Goal: Task Accomplishment & Management: Use online tool/utility

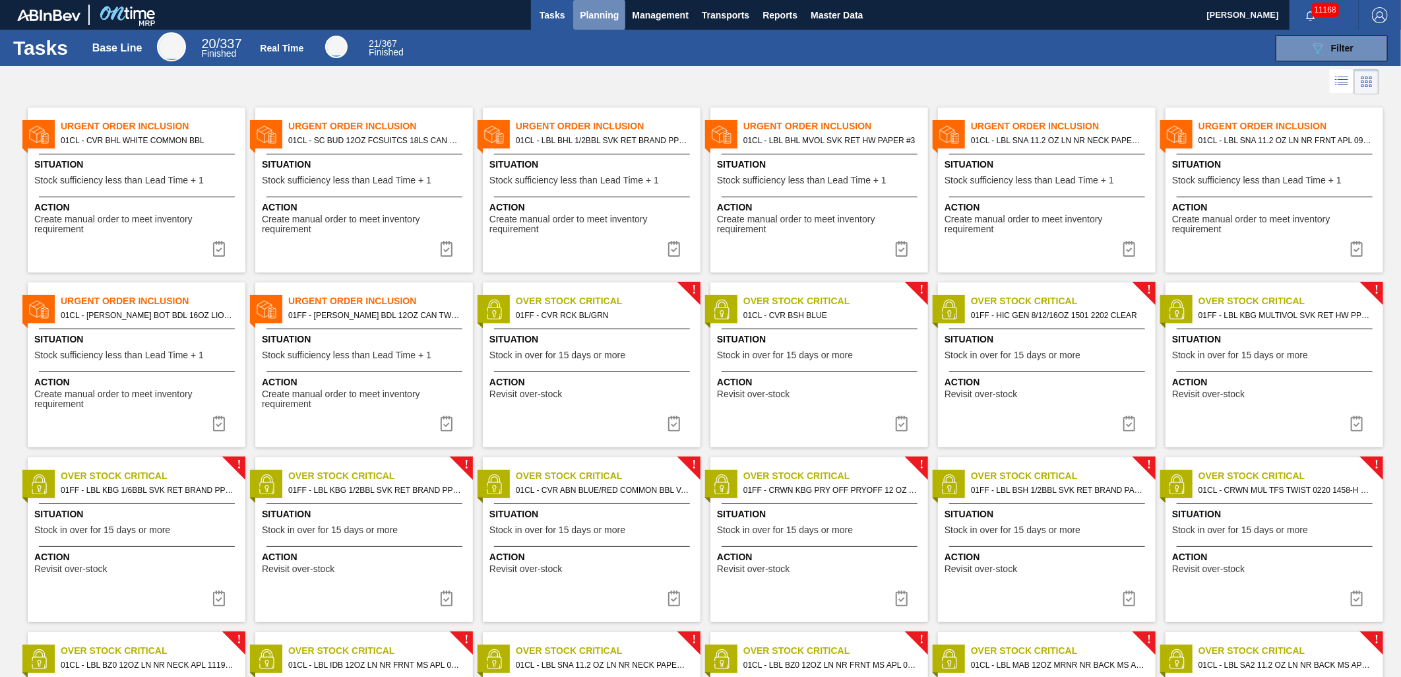
click at [590, 11] on span "Planning" at bounding box center [599, 15] width 39 height 16
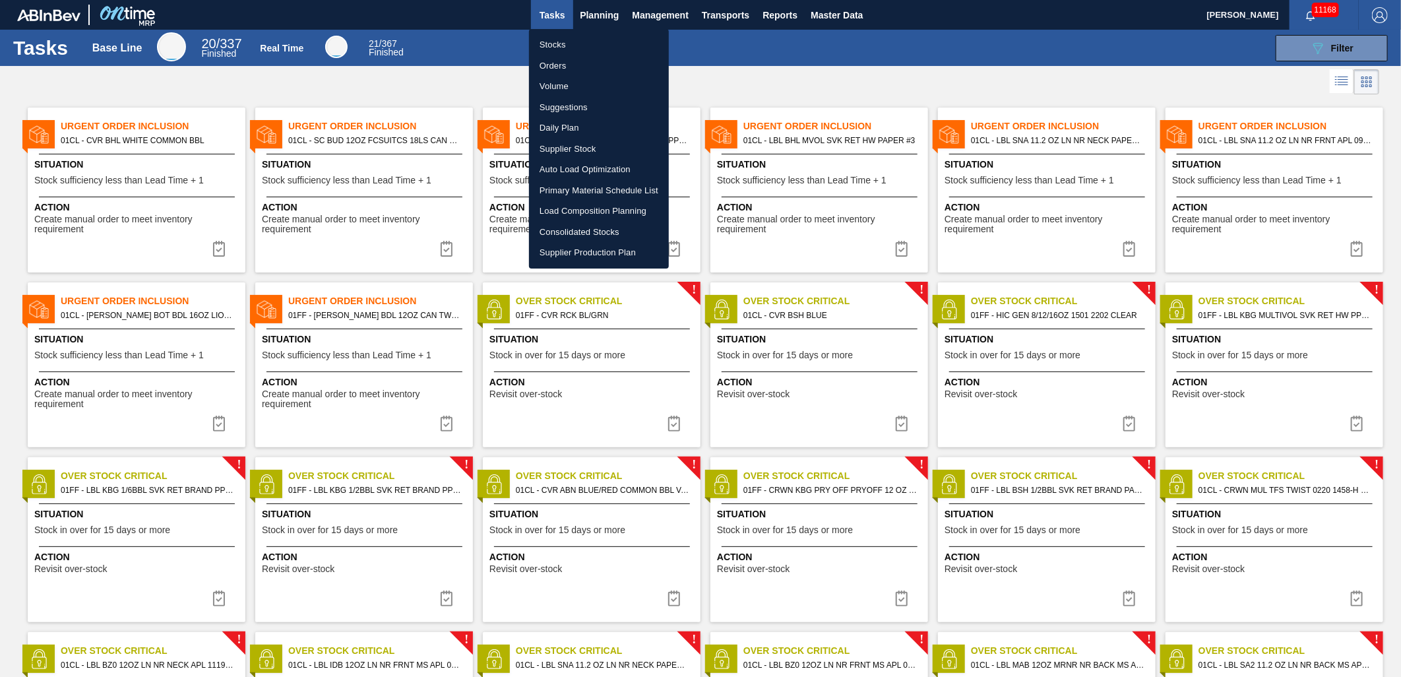
click at [139, 314] on div at bounding box center [700, 338] width 1401 height 677
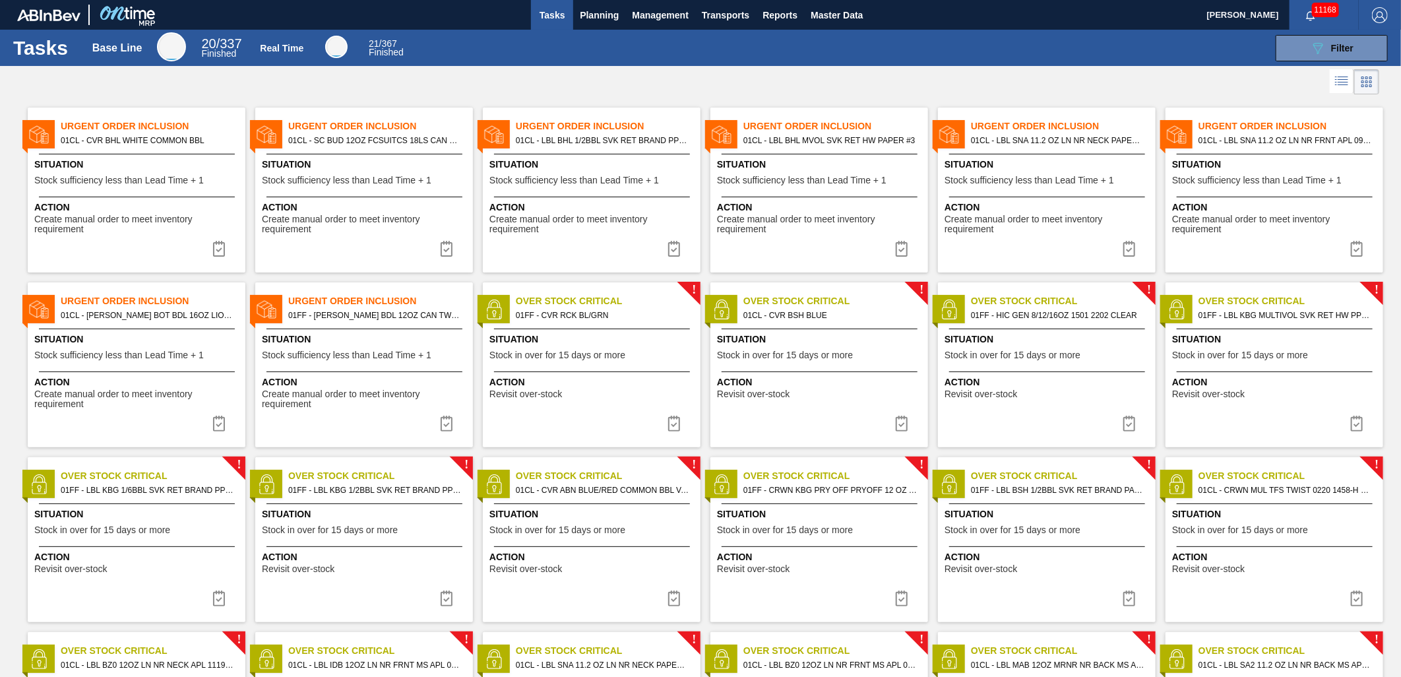
click at [141, 317] on span "01CL - [PERSON_NAME] BOT BDL 16OZ LIONS AL BOT 20/16 AB" at bounding box center [148, 315] width 174 height 15
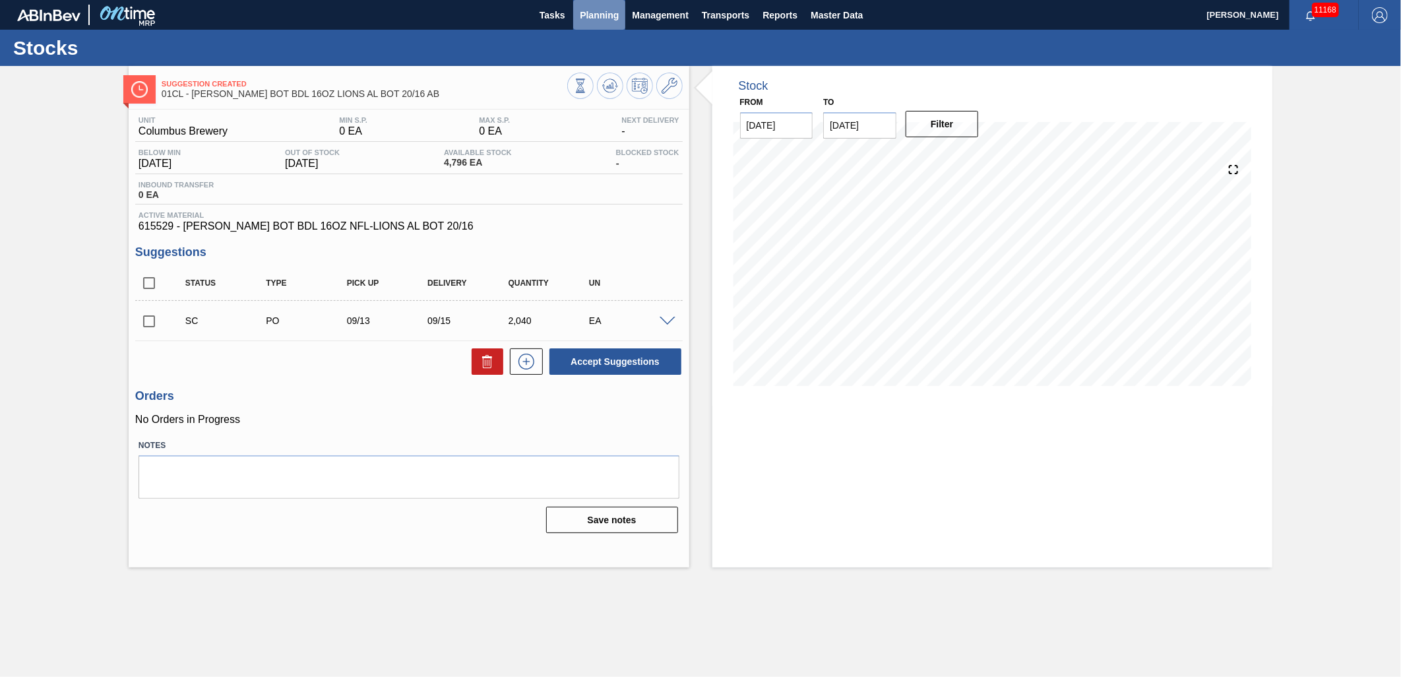
click at [609, 20] on span "Planning" at bounding box center [599, 15] width 39 height 16
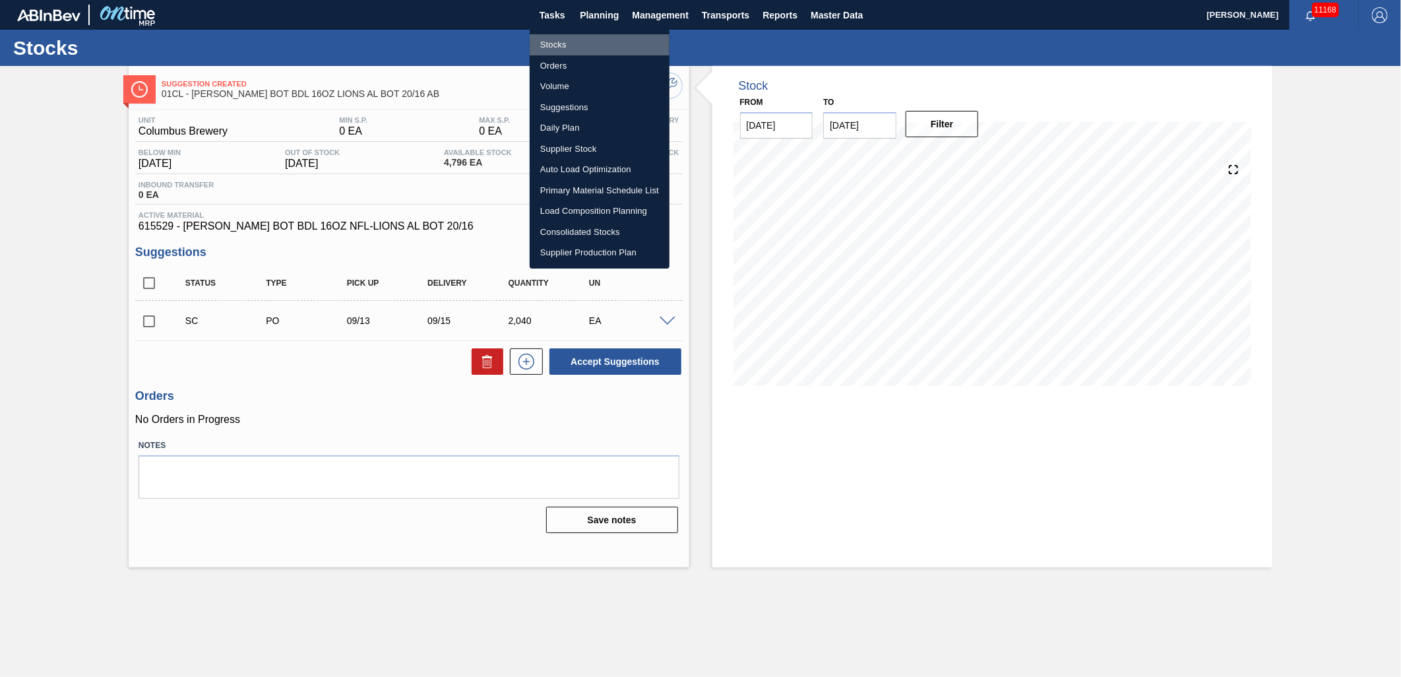
click at [575, 42] on li "Stocks" at bounding box center [600, 44] width 140 height 21
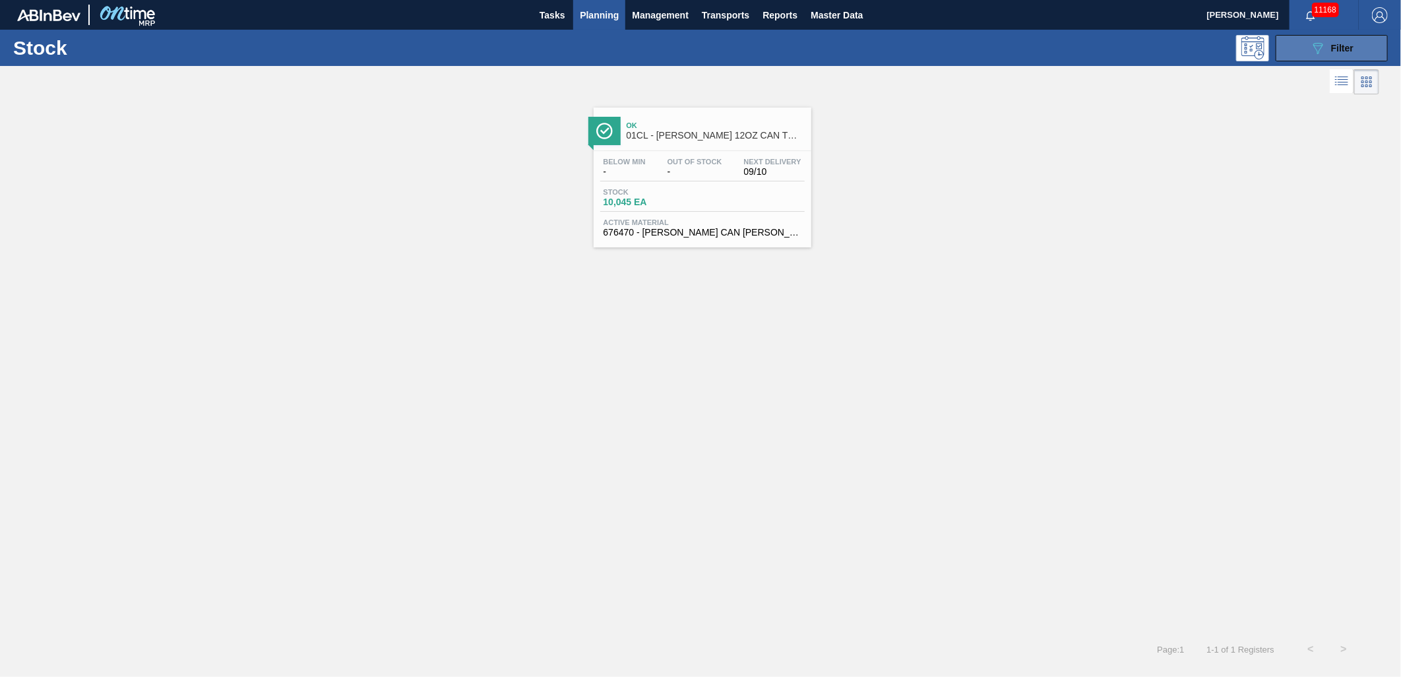
click at [1341, 48] on span "Filter" at bounding box center [1342, 48] width 22 height 11
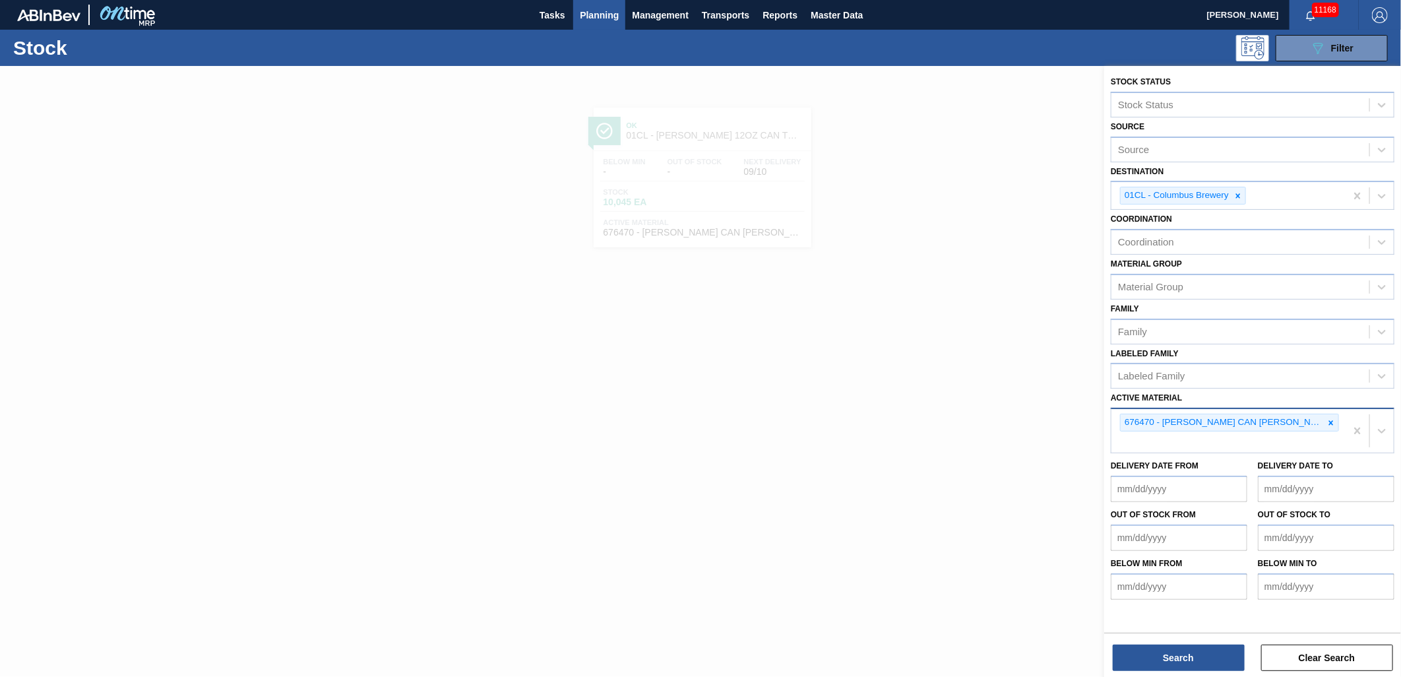
click at [1339, 420] on div "676470 - [PERSON_NAME] CAN [PERSON_NAME] 12OZ TWNSTK 30/12 CAN 0922" at bounding box center [1229, 431] width 234 height 44
type Material "683868"
click at [1274, 469] on div "683868 - SC BDL 24LS NFL-LIONS 1304 FCSUITCS 12OZ" at bounding box center [1253, 473] width 284 height 24
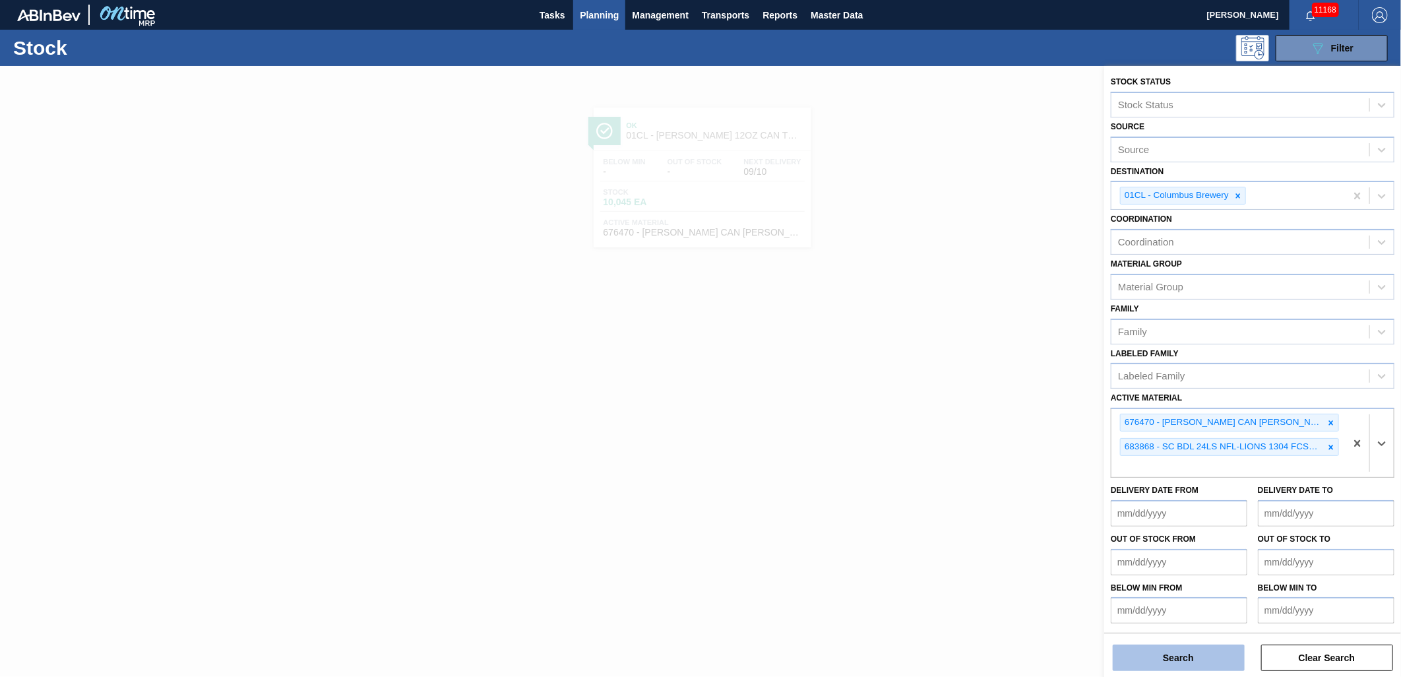
click at [1166, 664] on button "Search" at bounding box center [1179, 658] width 132 height 26
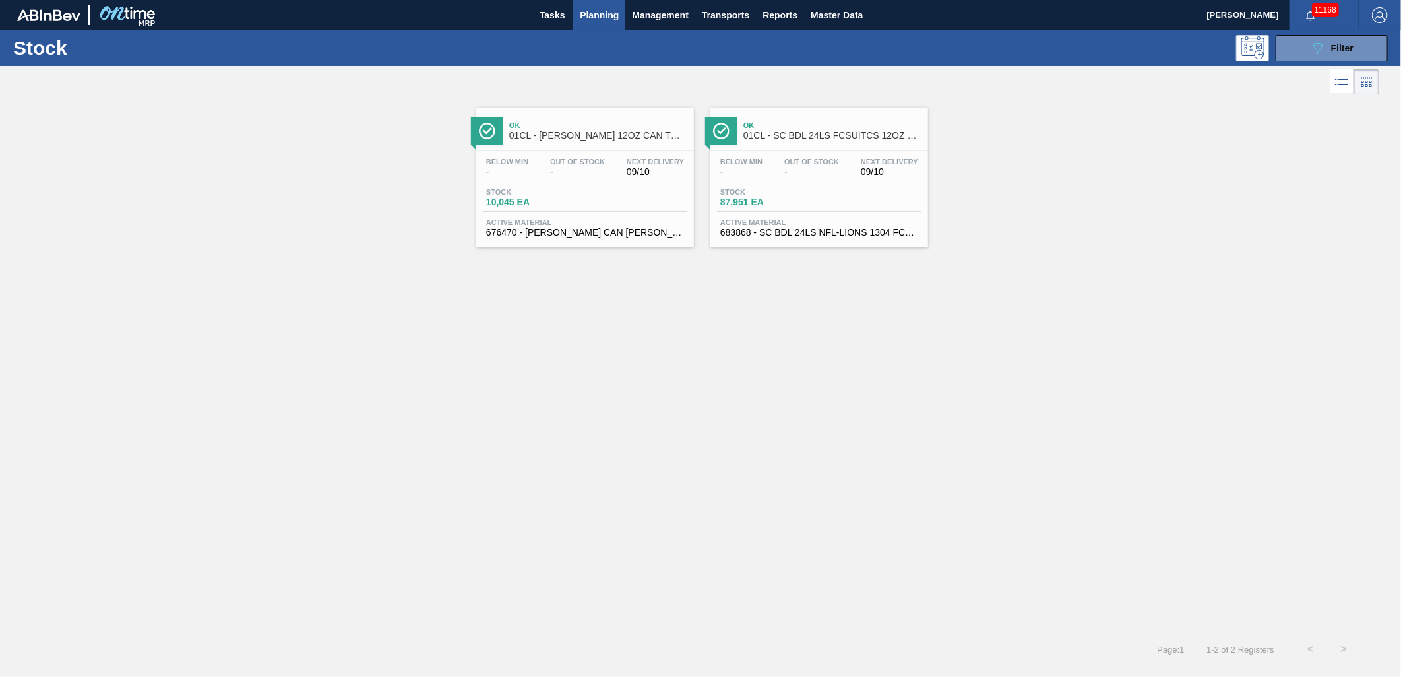
click at [763, 214] on div "Below Min - Out Of Stock - Next Delivery 09/10 Stock 87,951 EA Active Material …" at bounding box center [820, 196] width 218 height 90
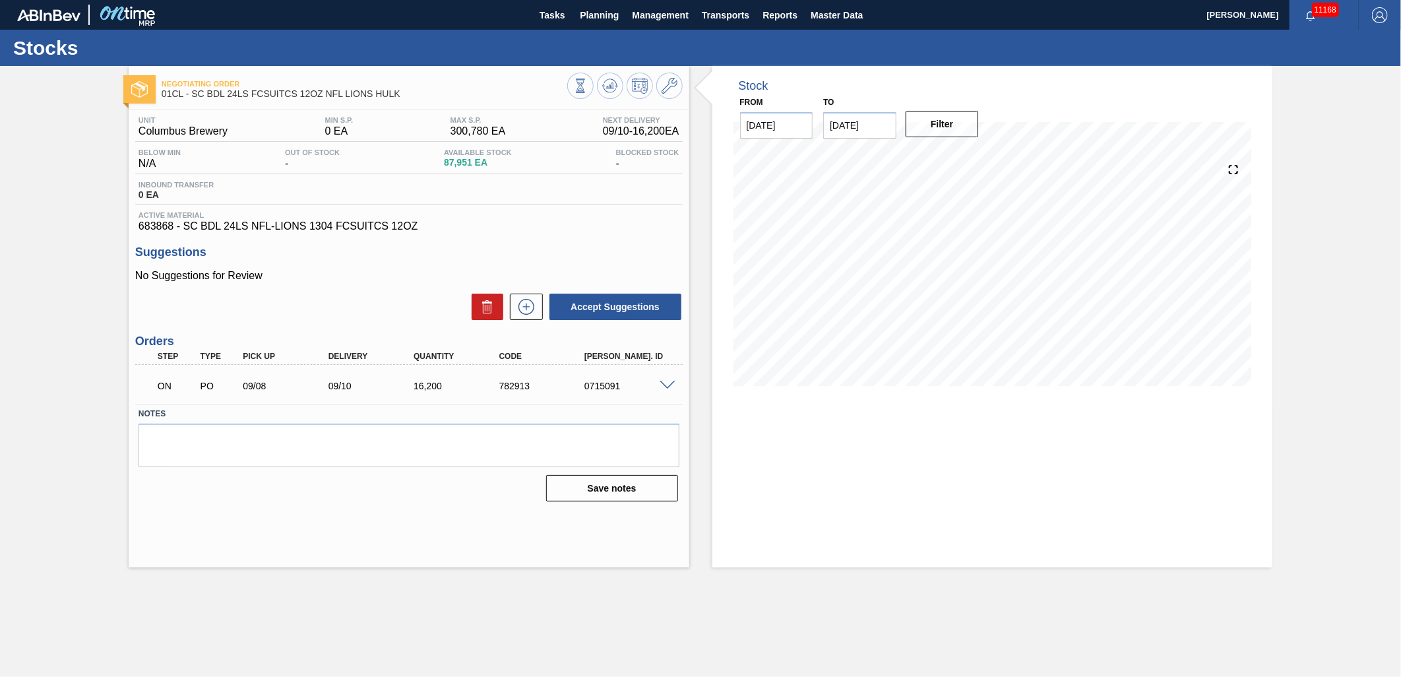
click at [670, 387] on span at bounding box center [668, 386] width 16 height 10
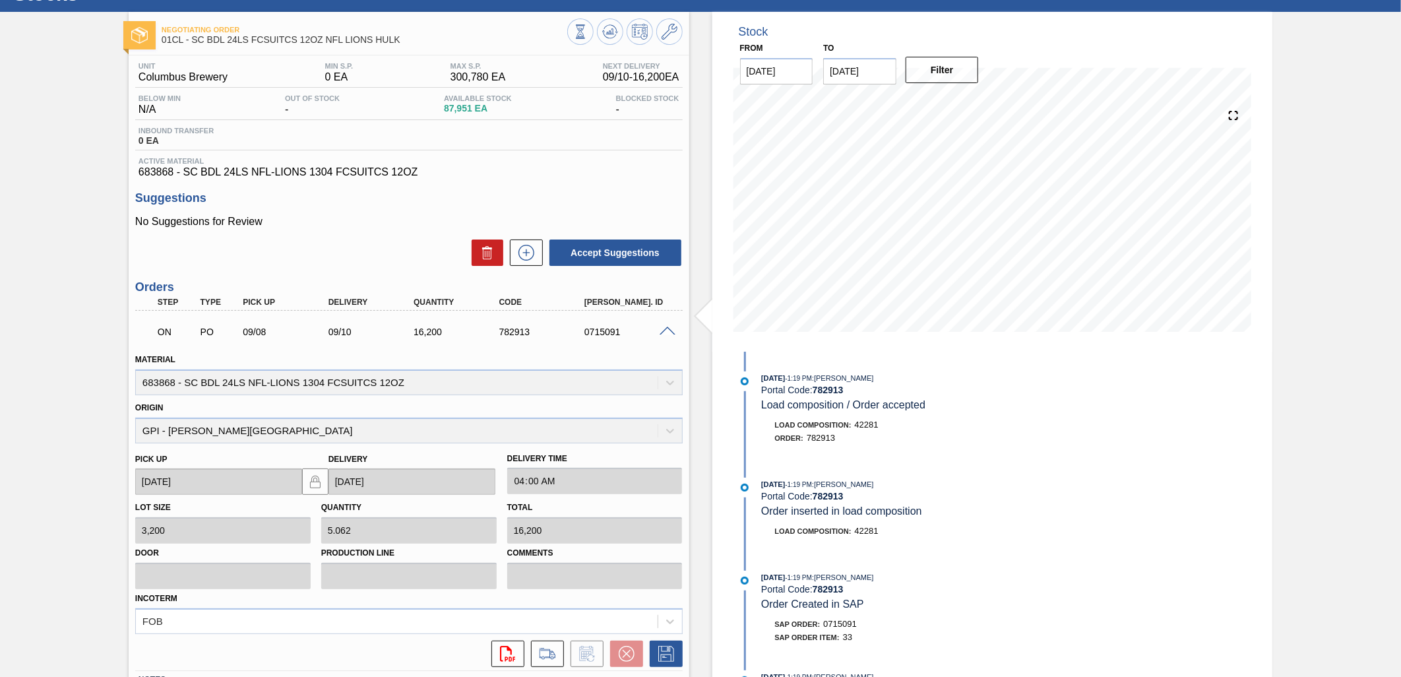
scroll to position [153, 0]
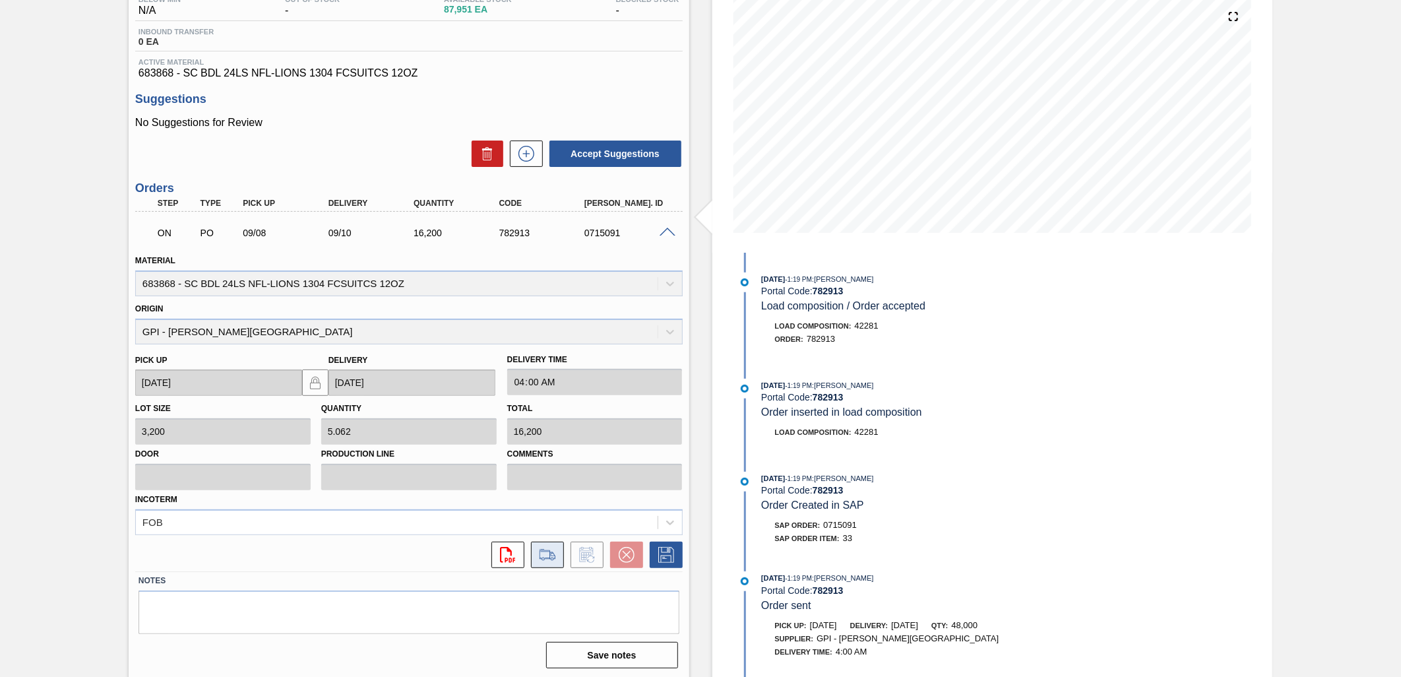
click at [548, 553] on icon at bounding box center [547, 555] width 21 height 16
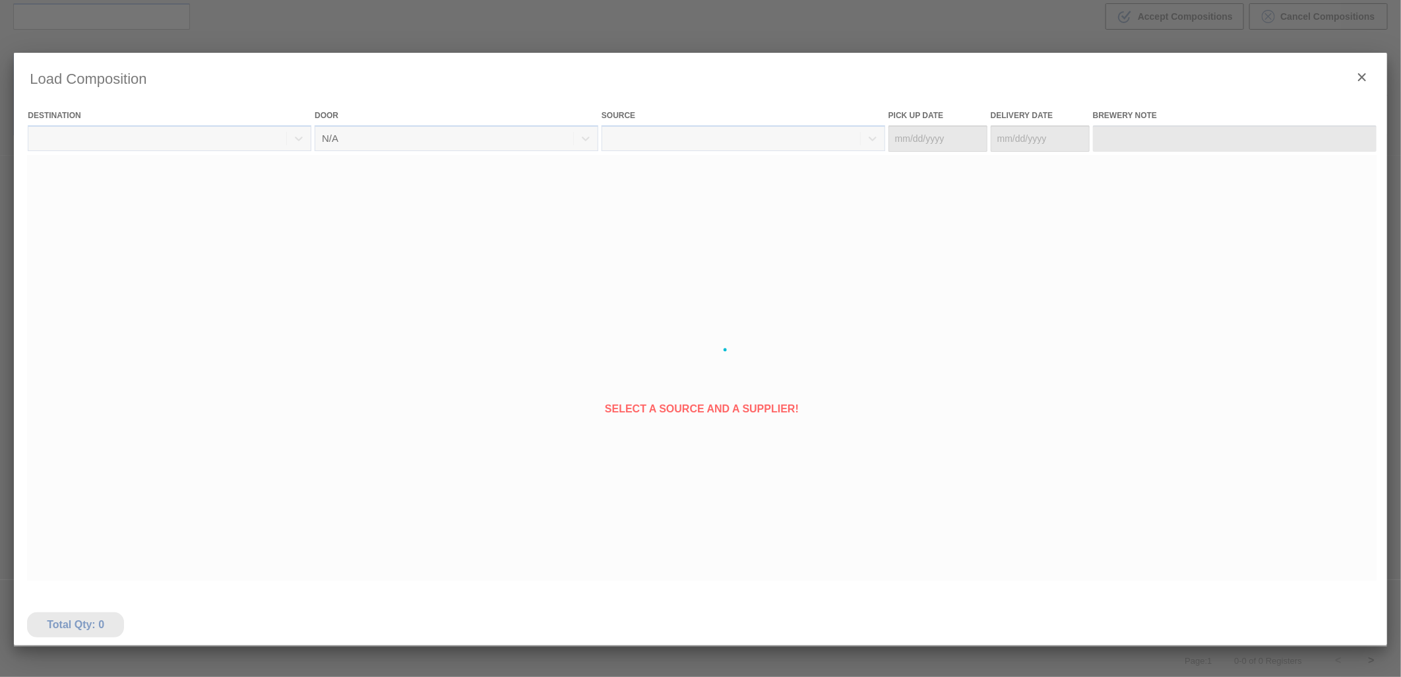
type Date "[DATE]"
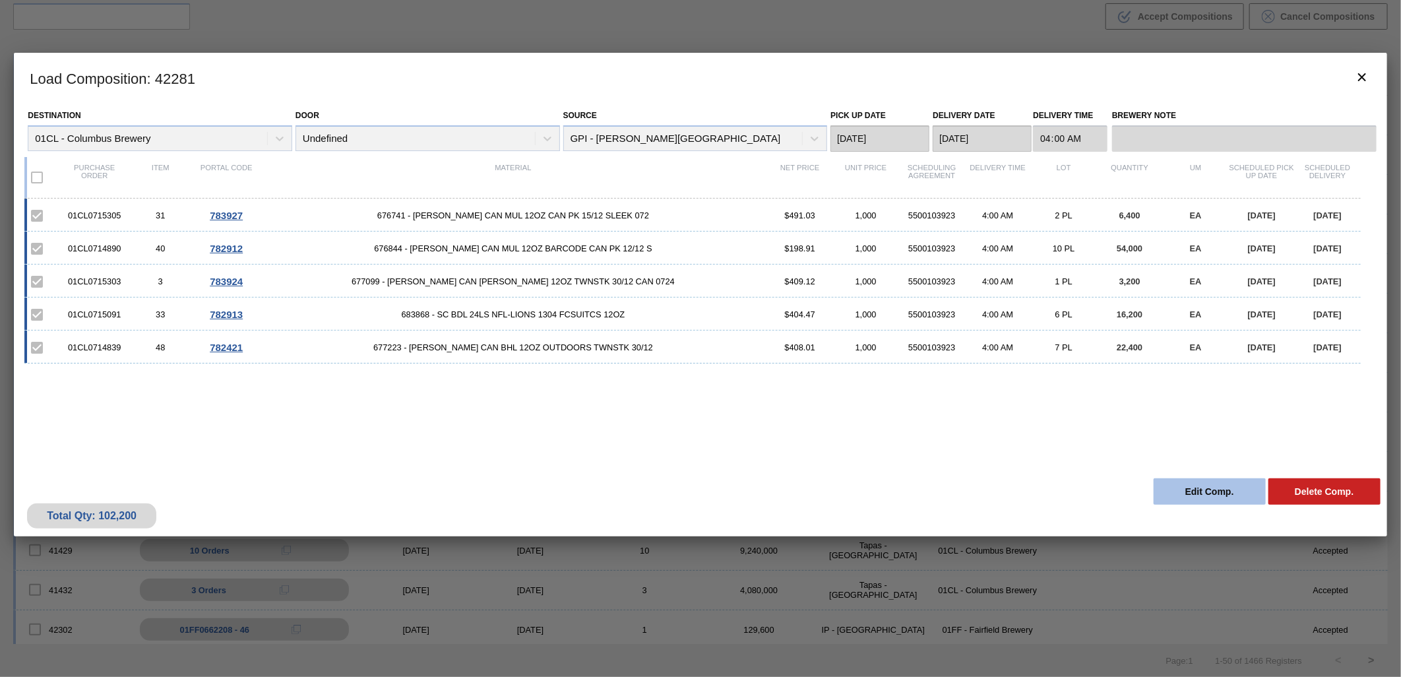
click at [1164, 484] on button "Edit Comp." at bounding box center [1210, 491] width 112 height 26
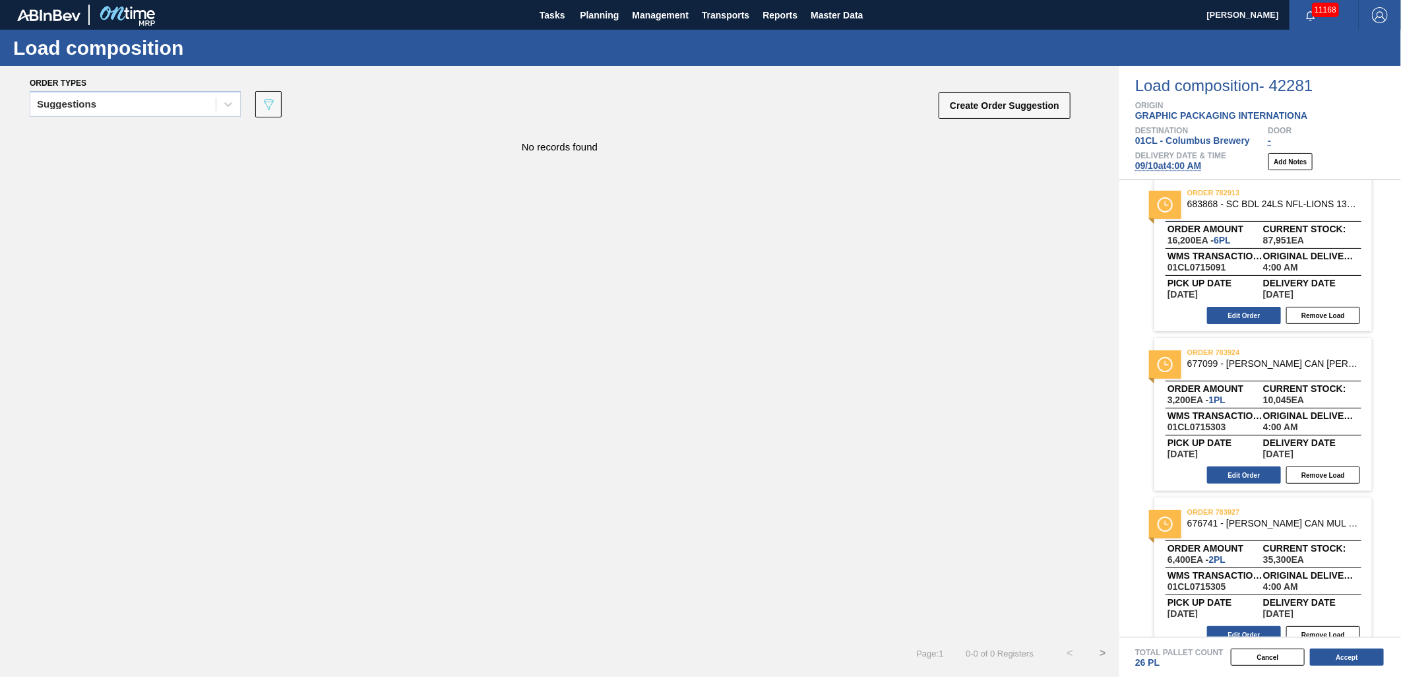
scroll to position [347, 0]
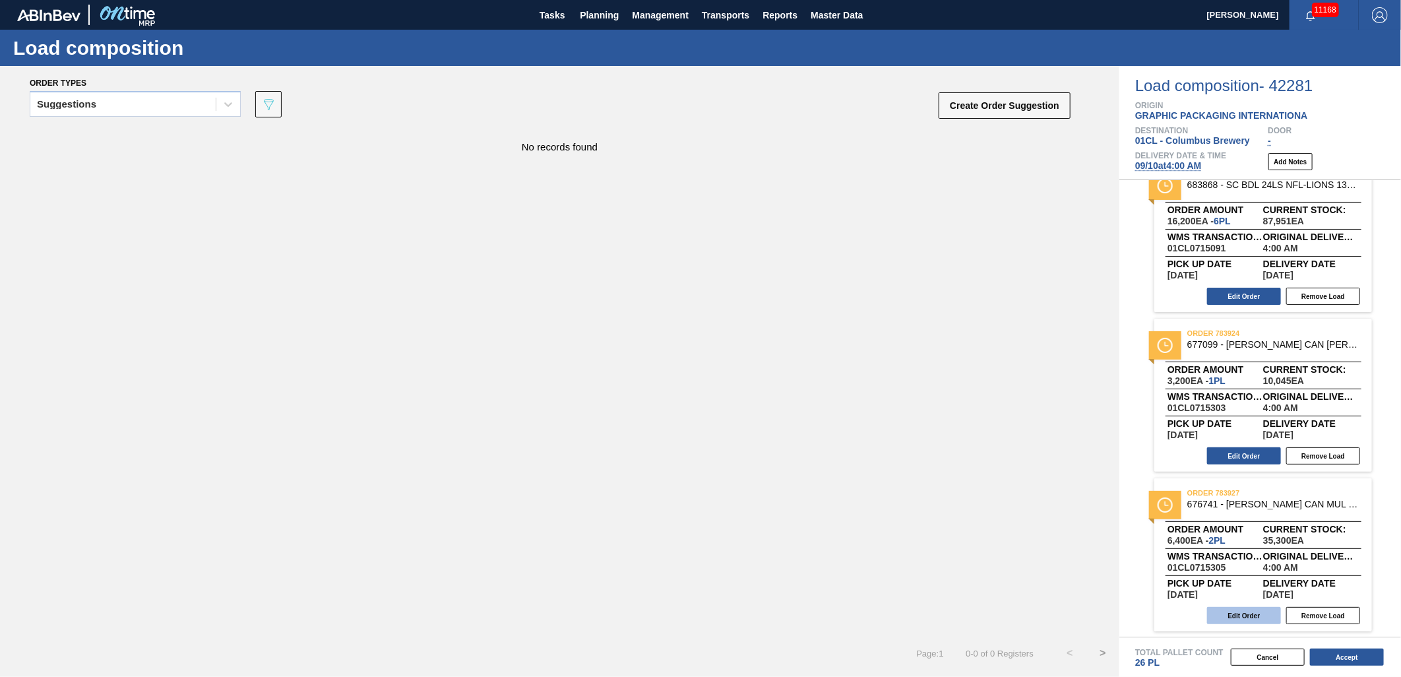
click at [1238, 618] on button "Edit Order" at bounding box center [1244, 615] width 74 height 17
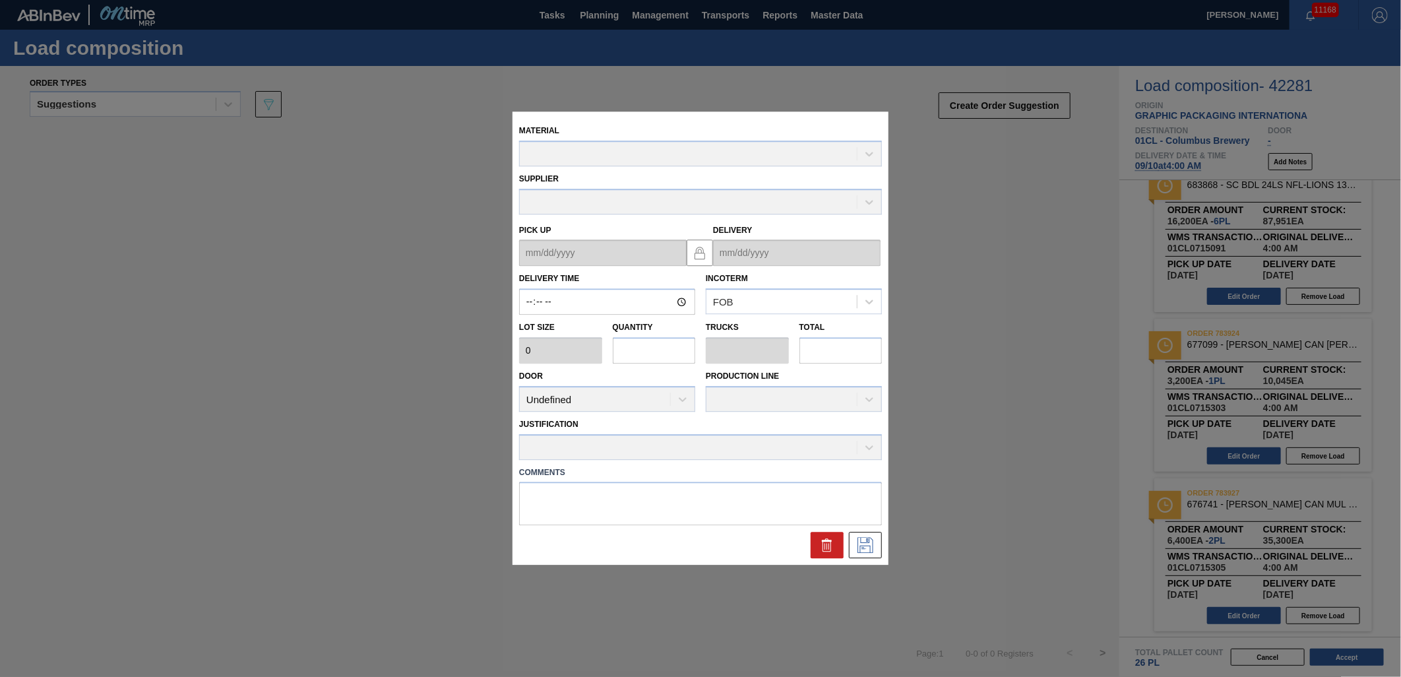
type input "04:00:00"
type input "3,200"
type input "2"
type input "0.077"
type input "6,400"
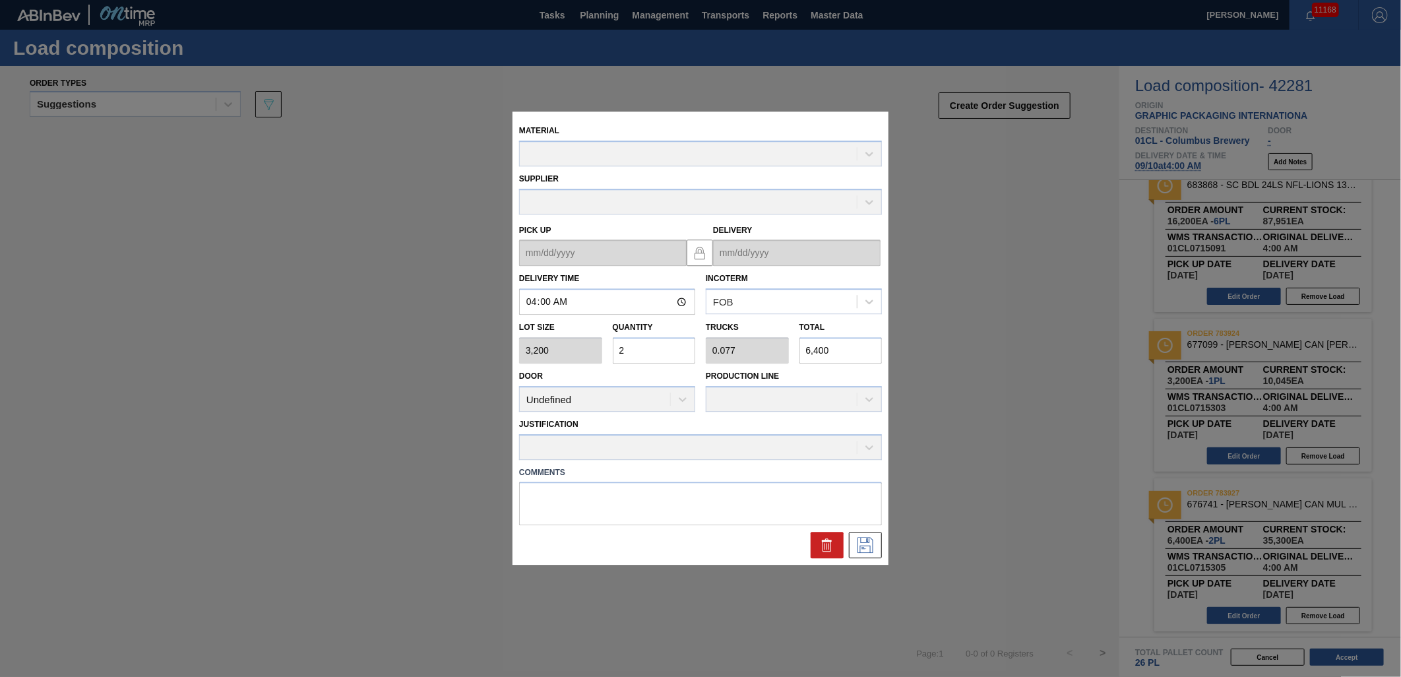
type up "[DATE]"
type input "[DATE]"
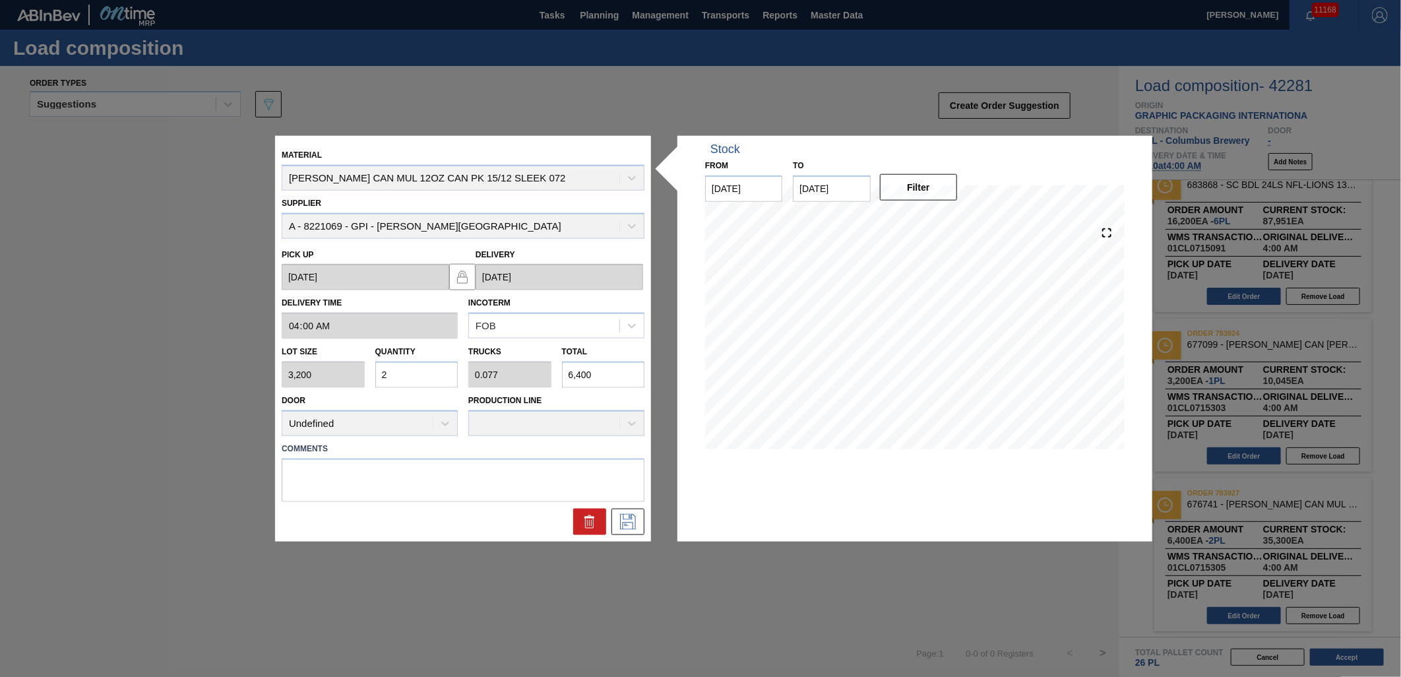
click at [418, 377] on input "2" at bounding box center [416, 375] width 83 height 26
type input "0"
type input "3"
type input "0.115"
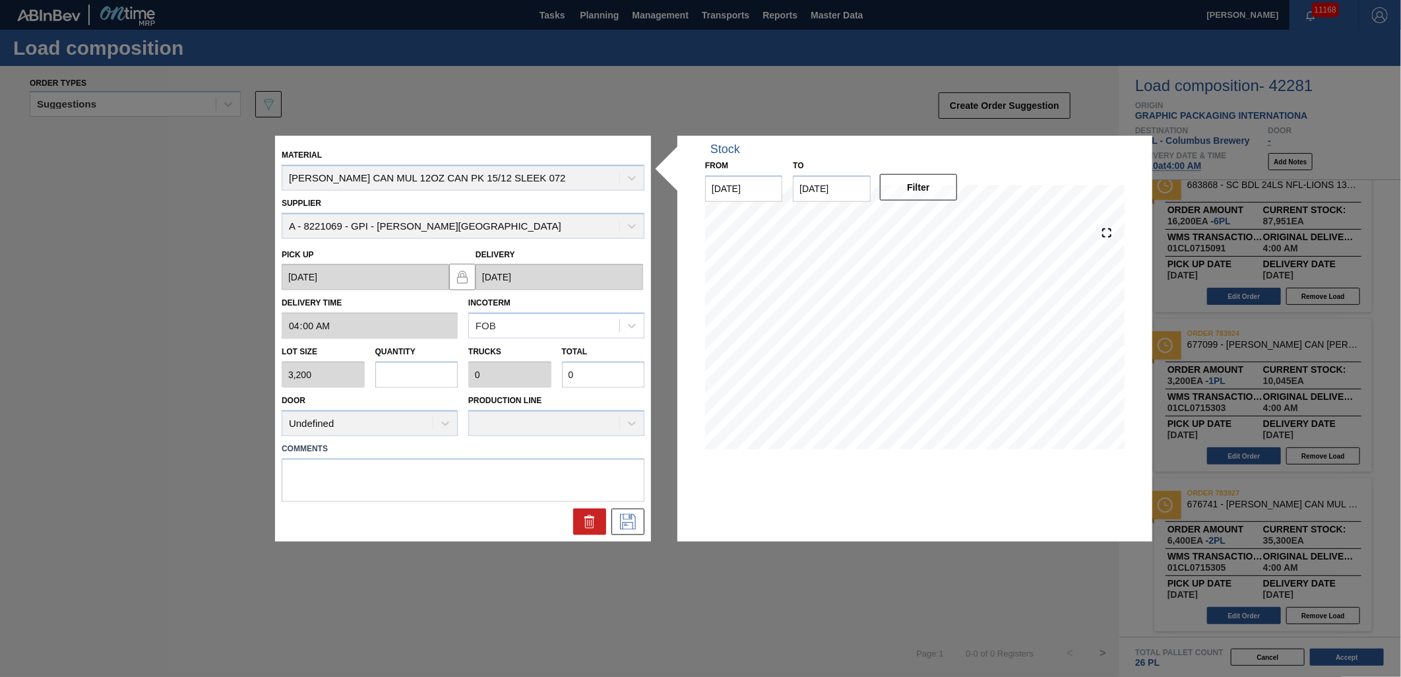
type input "9,600"
type input "3"
click at [631, 532] on button at bounding box center [628, 521] width 33 height 26
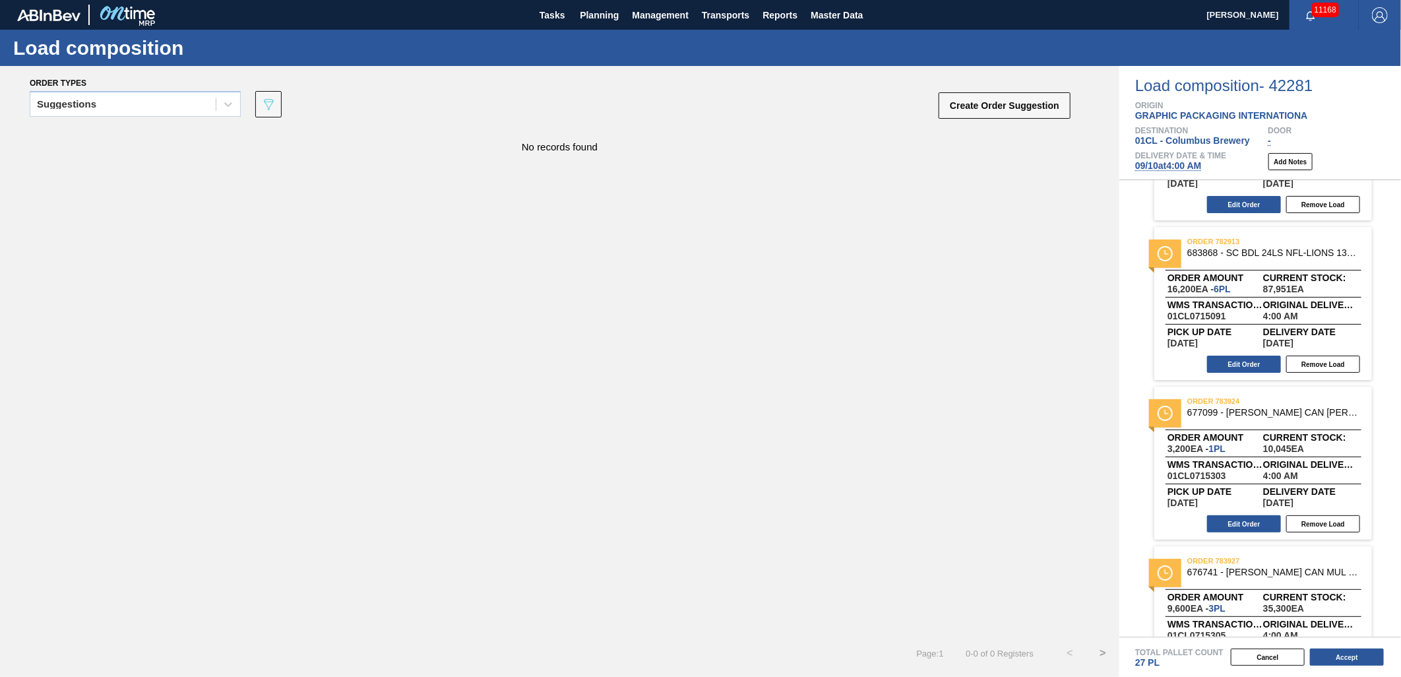
scroll to position [201, 0]
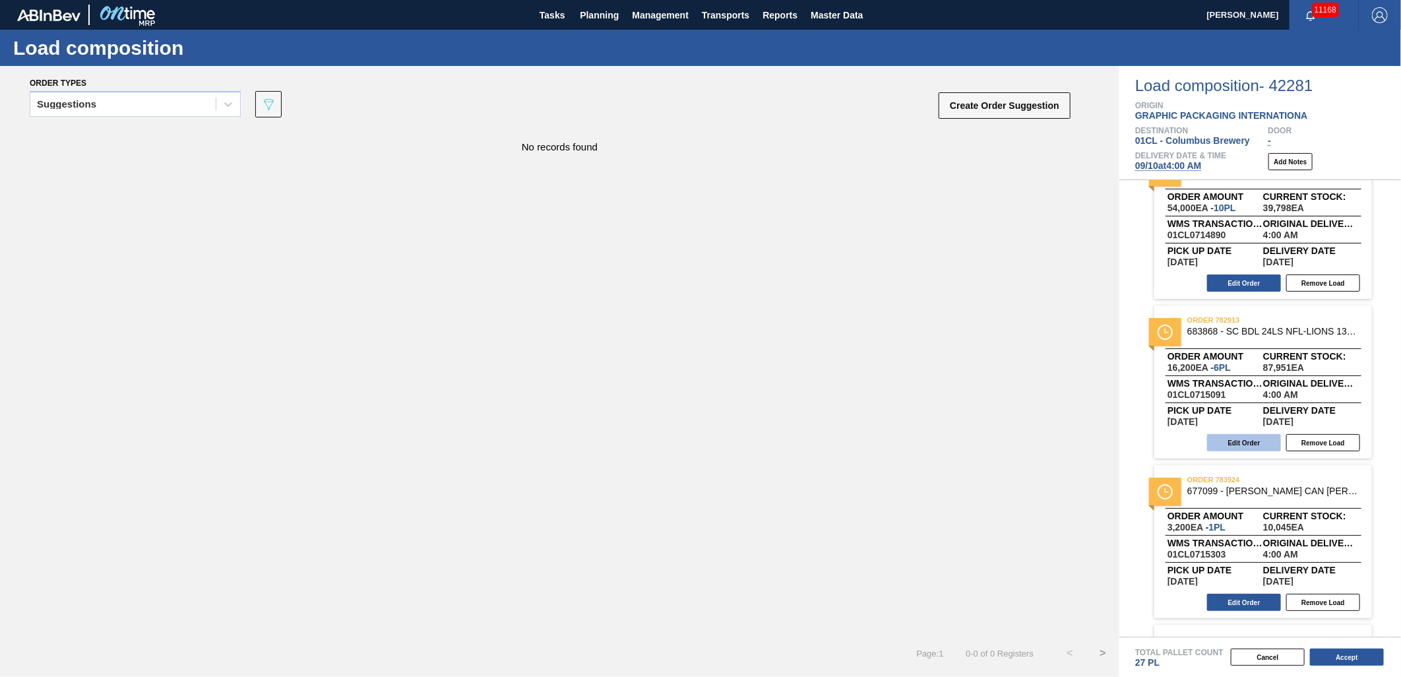
click at [1230, 440] on button "Edit Order" at bounding box center [1244, 442] width 74 height 17
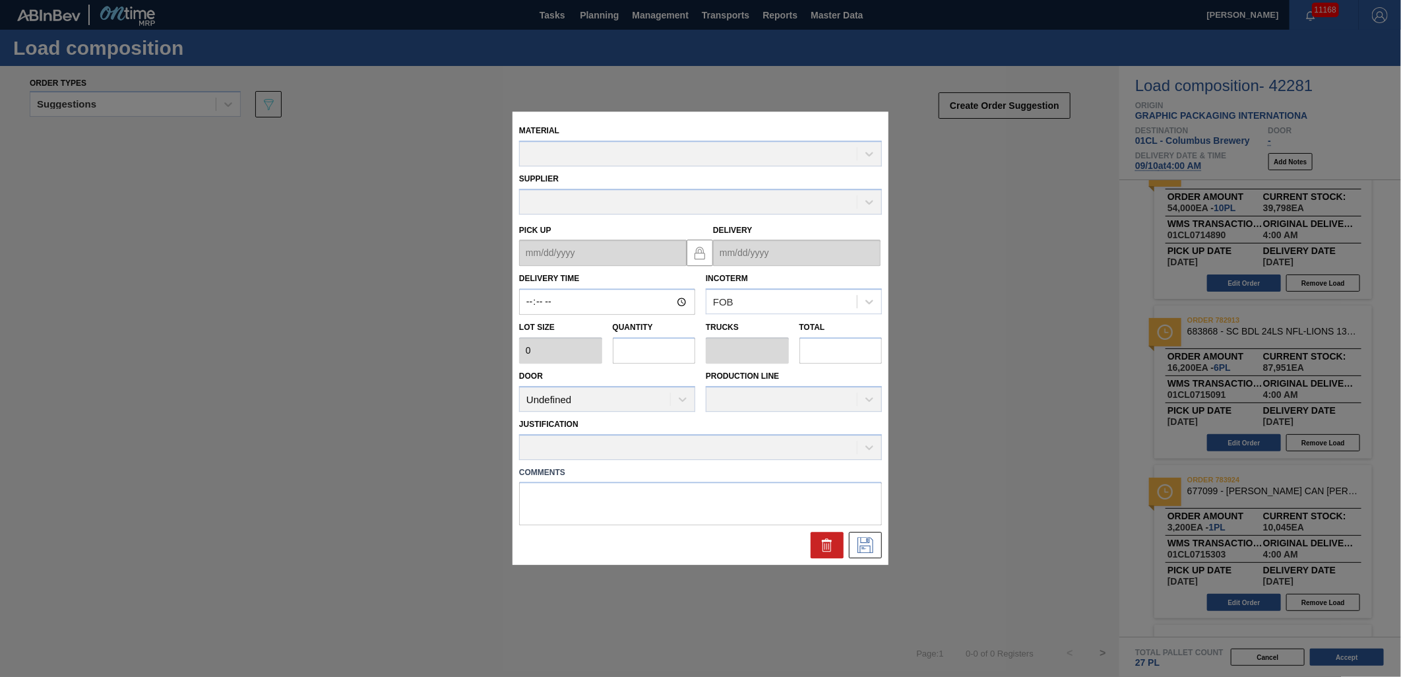
type up "[DATE]"
type input "[DATE]"
type input "04:00:00"
type input "3,200"
type input "5.0625"
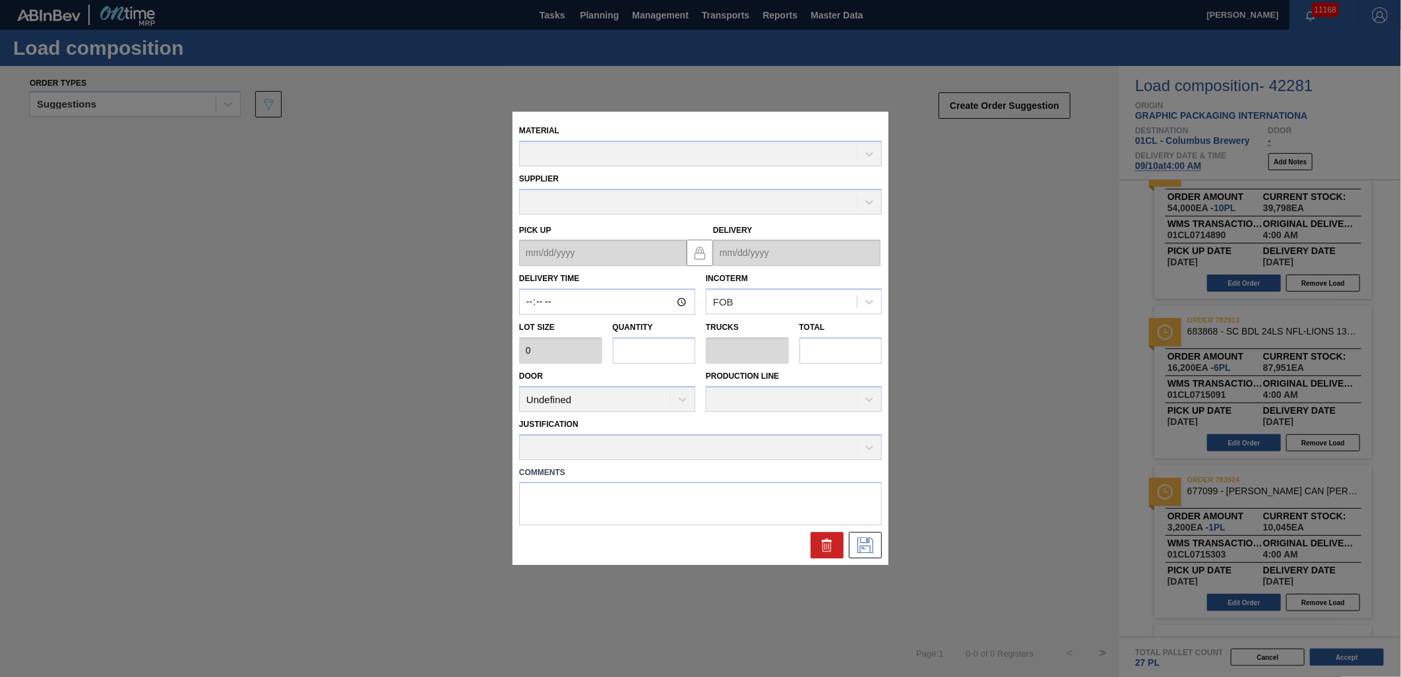
type input "0.195"
type input "16,200"
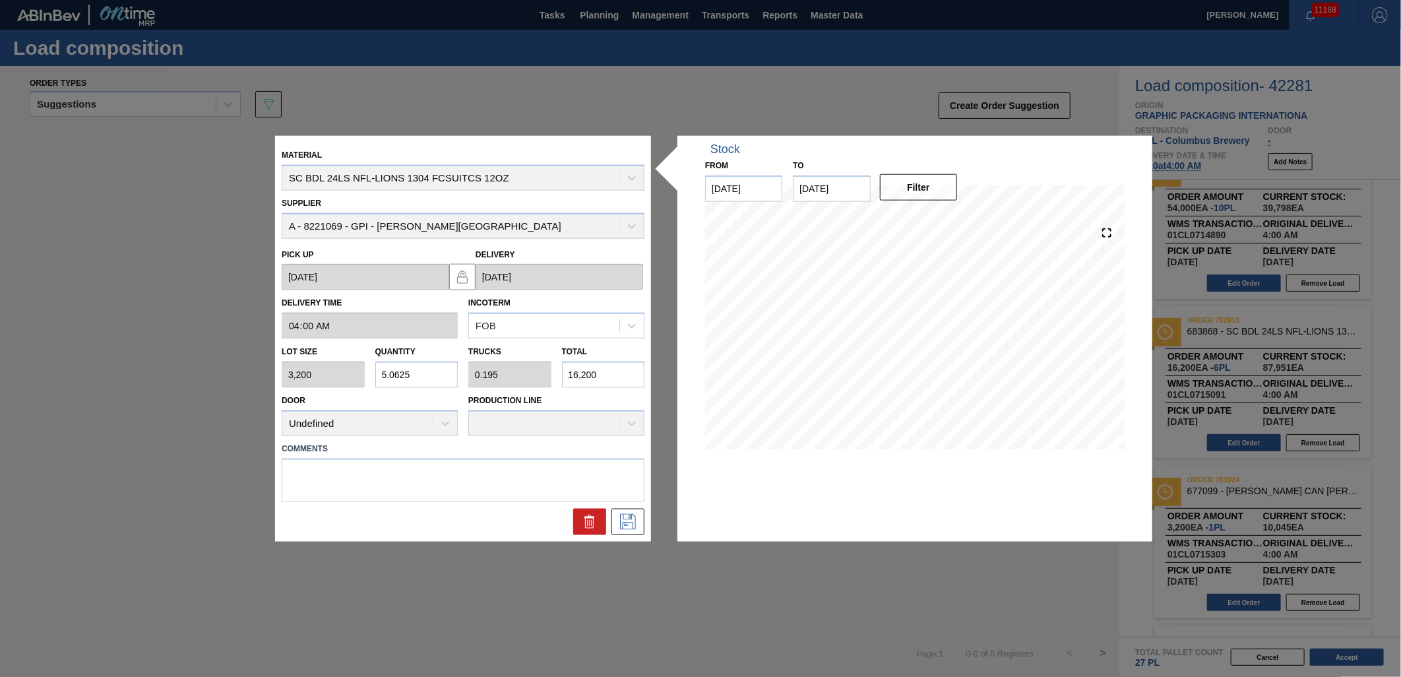
click at [612, 375] on input "16,200" at bounding box center [603, 375] width 83 height 26
click at [548, 373] on div "Lot size 3,200 Quantity 5.0625 Trucks 0.195 Total 16,200" at bounding box center [462, 363] width 373 height 49
type input "0"
type input "1"
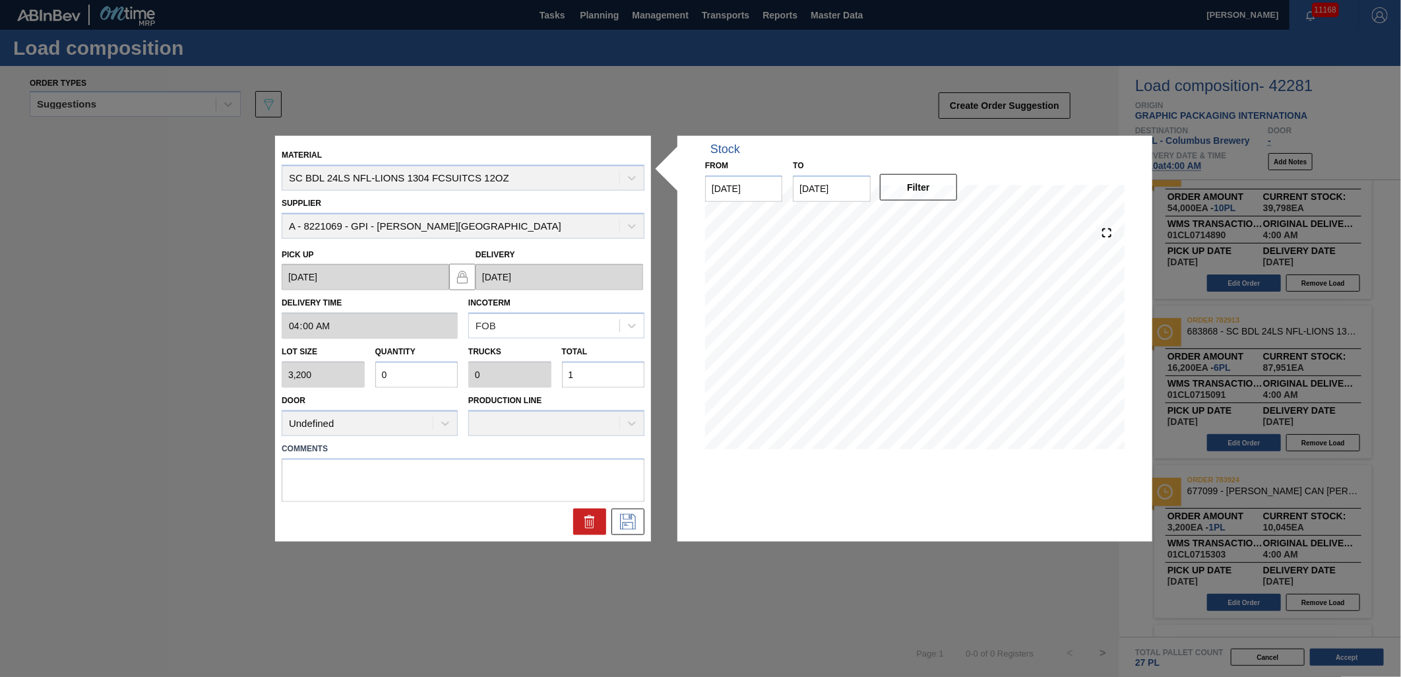
type input "0.003"
type input "10"
type input "0.032"
type input "0.001"
type input "103"
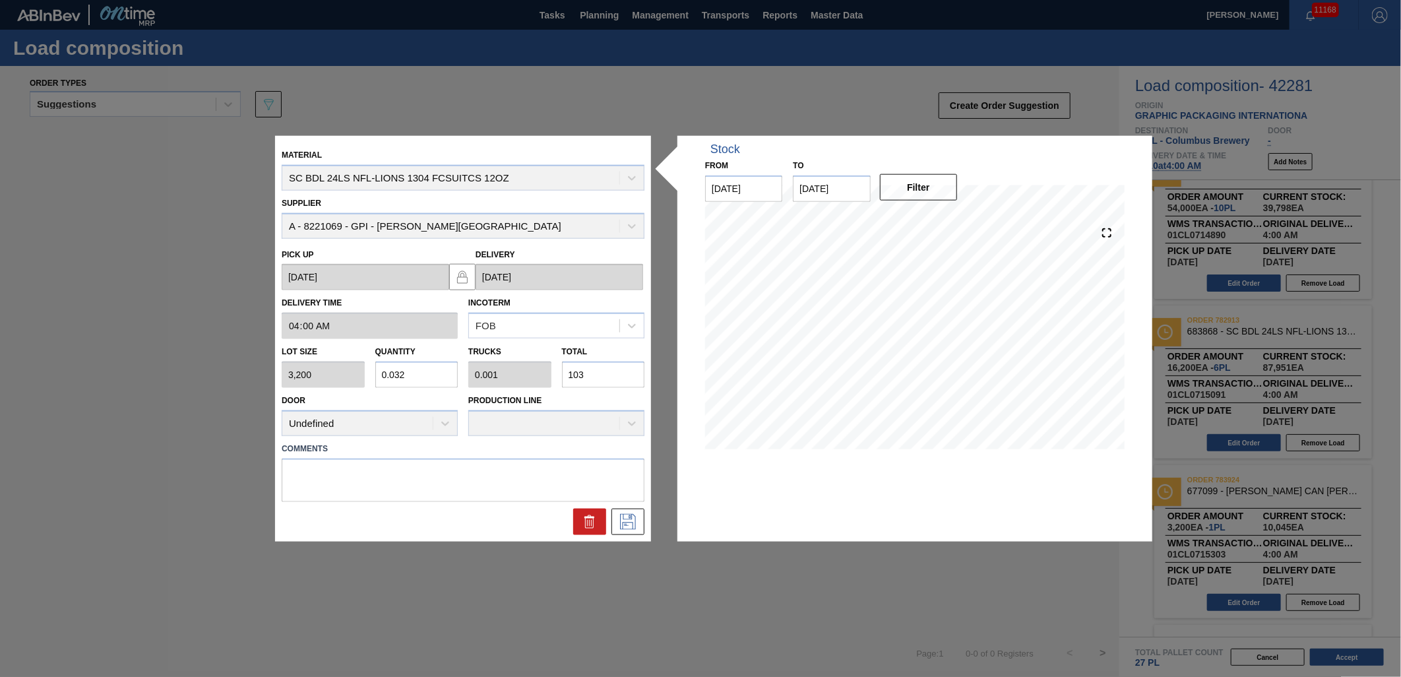
type input "0.322"
type input "0.012"
type input "1,030"
type input "3.219"
type input "0.124"
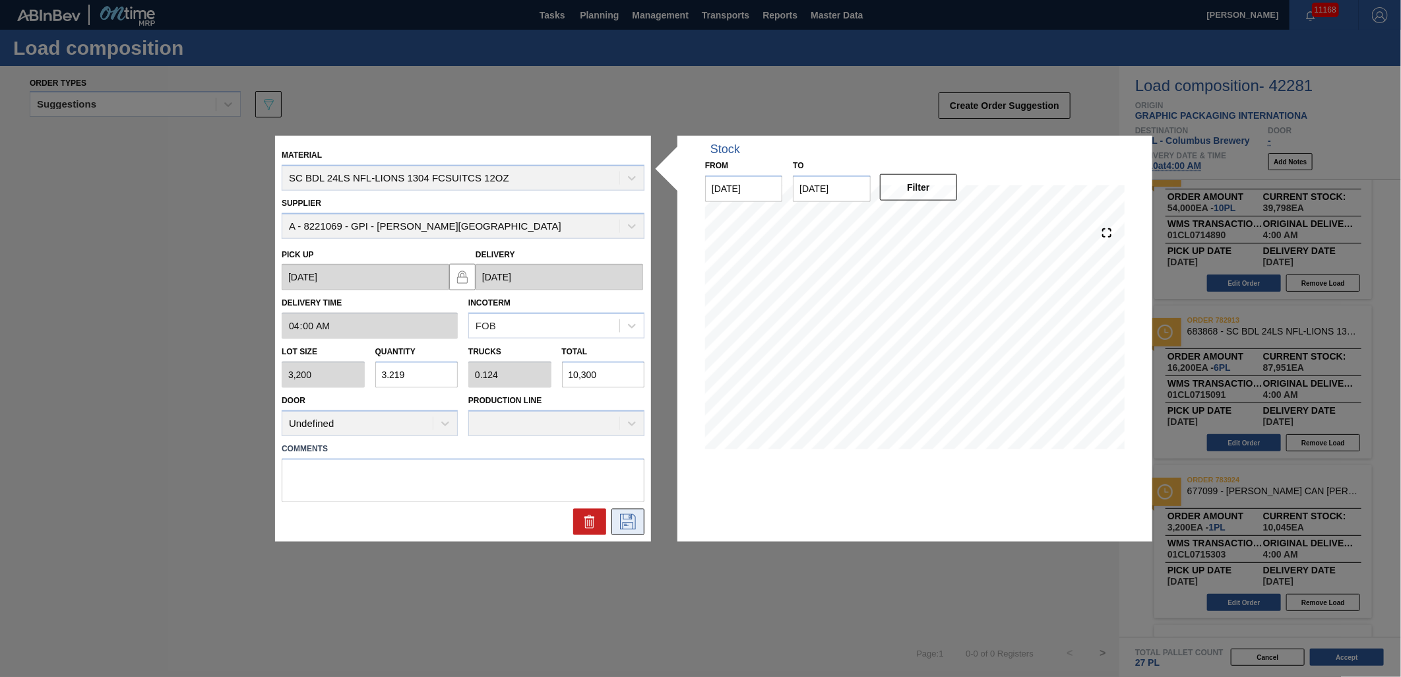
type input "10,300"
click at [636, 517] on icon at bounding box center [628, 521] width 21 height 16
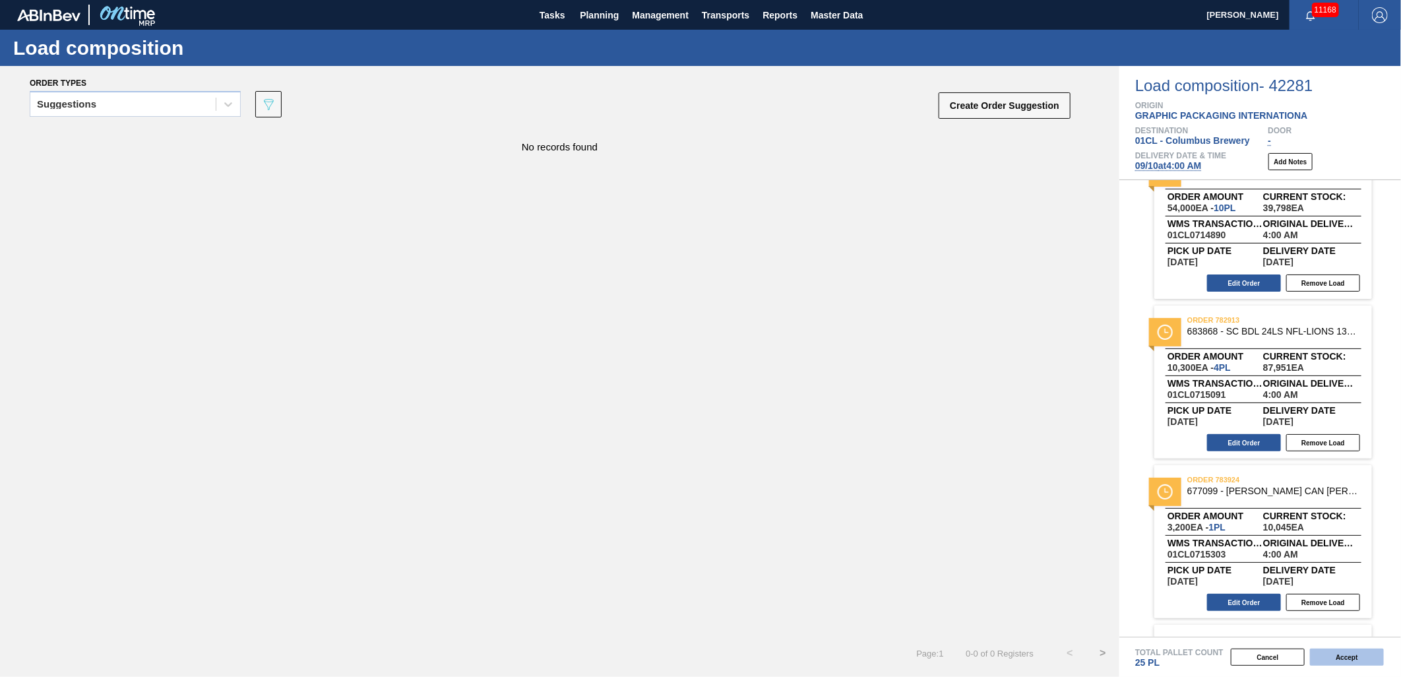
click at [1346, 662] on button "Accept" at bounding box center [1347, 657] width 74 height 17
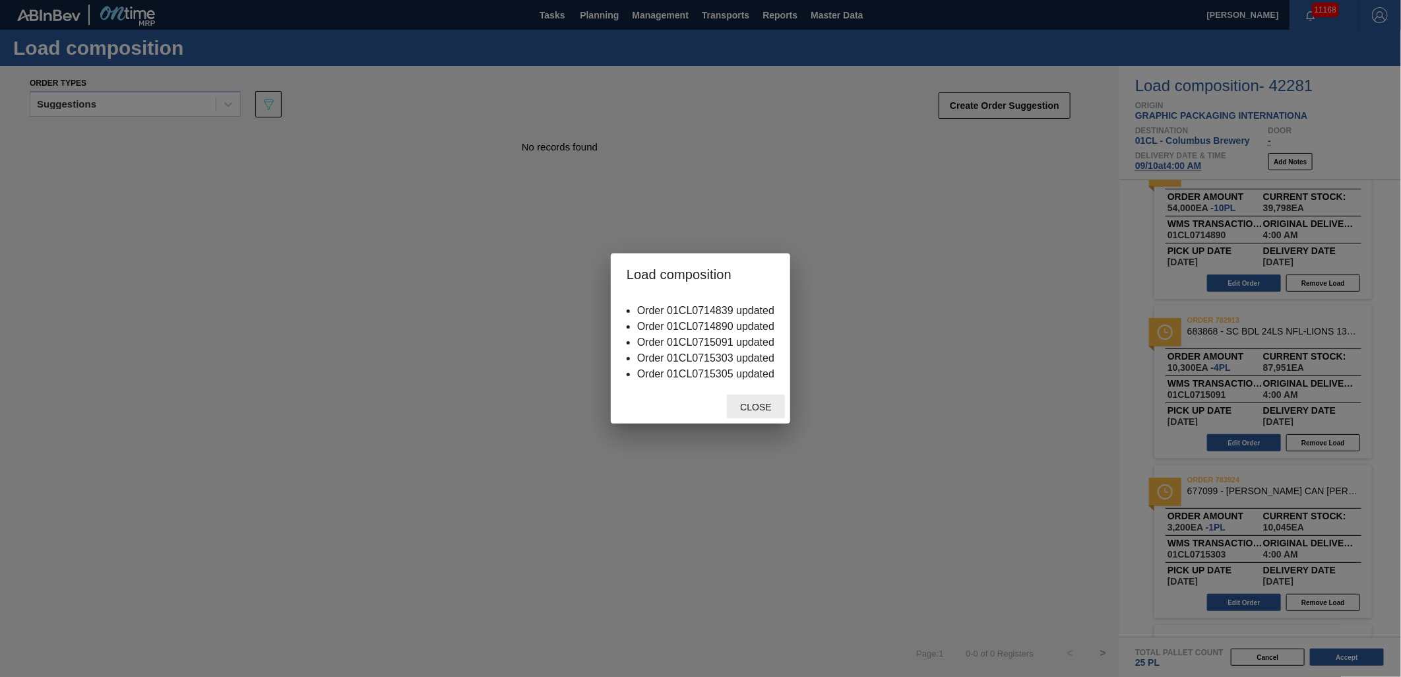
click at [760, 412] on div "Close" at bounding box center [756, 407] width 58 height 24
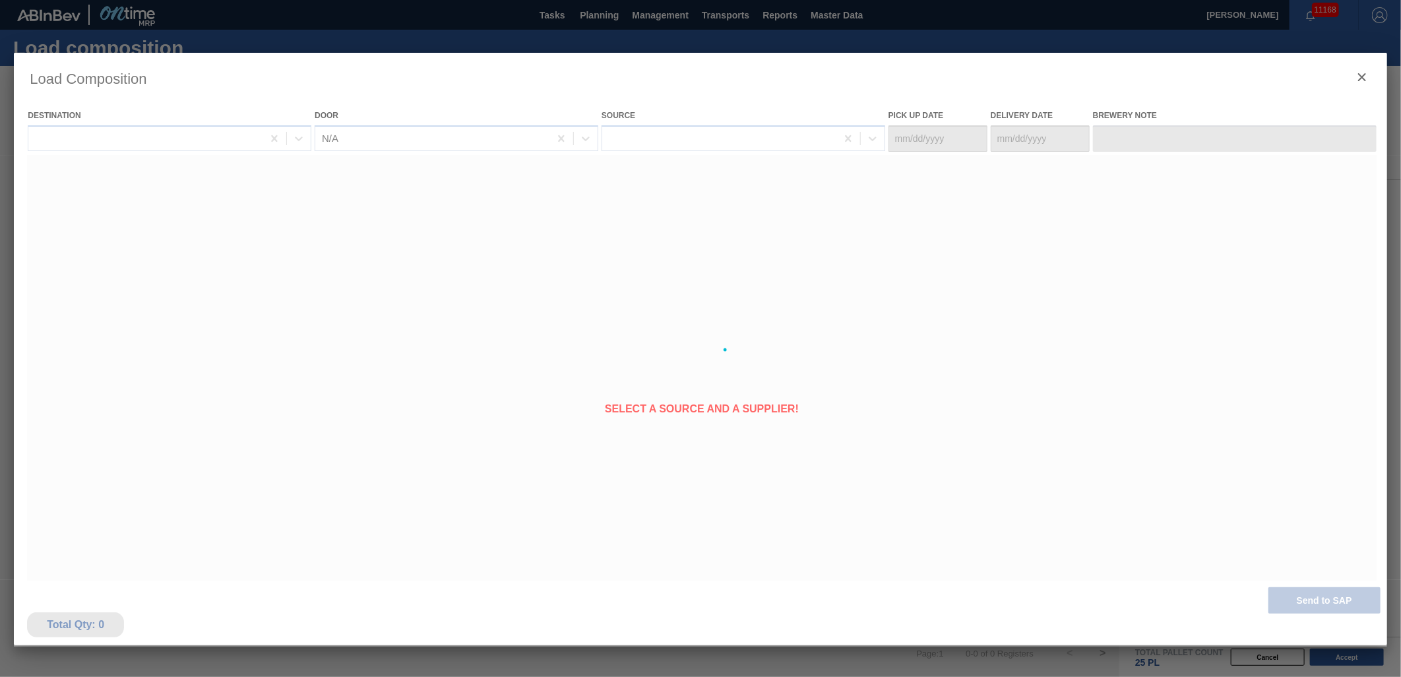
type Date "[DATE]"
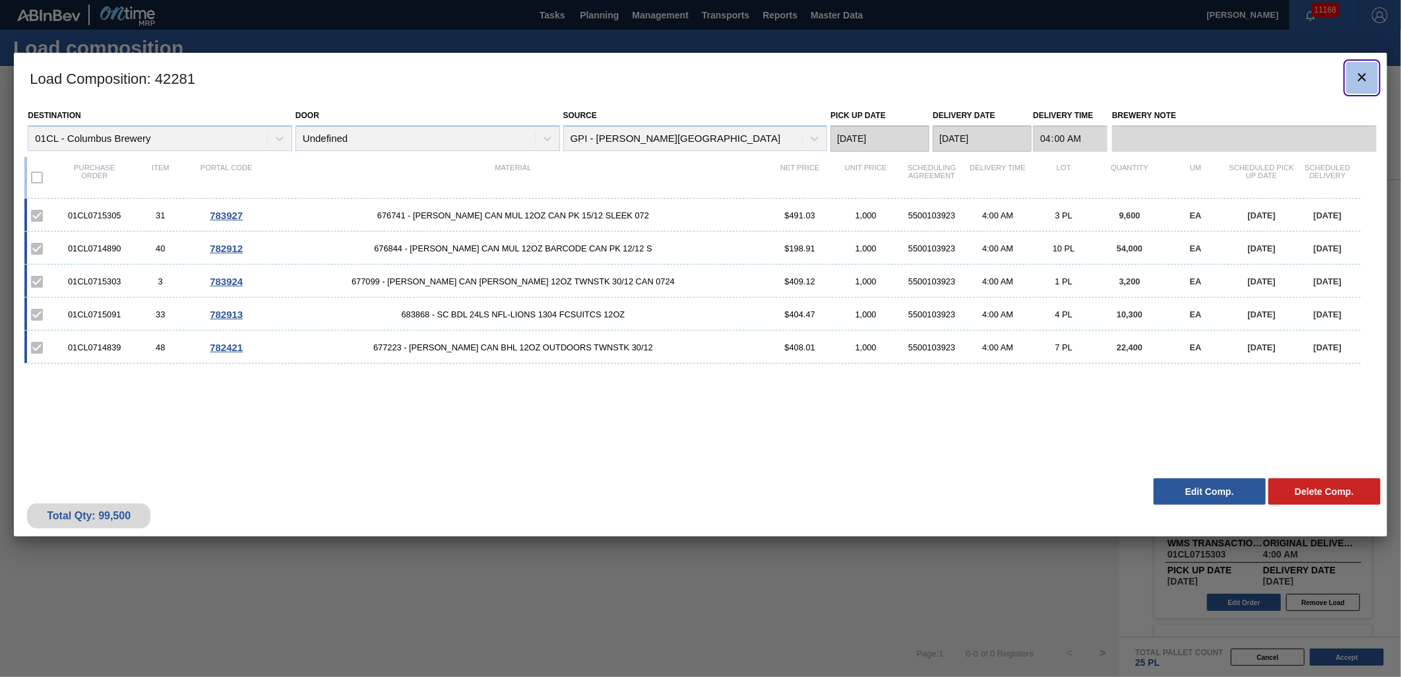
click at [1363, 83] on icon "botão de ícone" at bounding box center [1363, 77] width 16 height 16
